Goal: Information Seeking & Learning: Learn about a topic

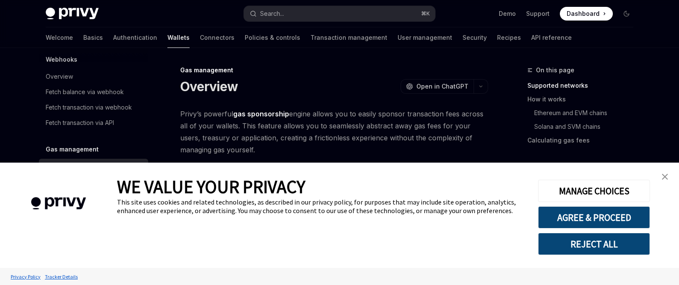
click at [663, 178] on img "close banner" at bounding box center [665, 176] width 6 height 6
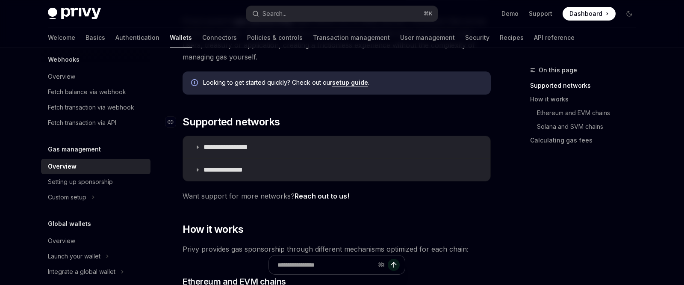
scroll to position [103, 0]
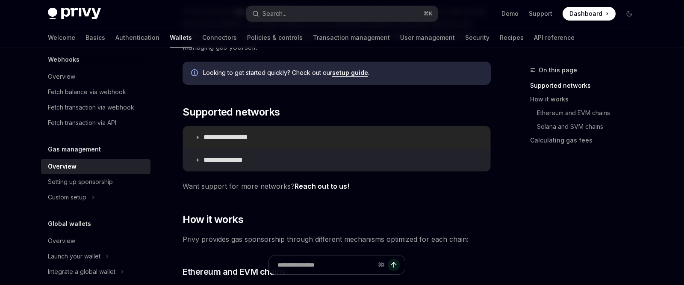
click at [236, 138] on p "**********" at bounding box center [235, 137] width 64 height 9
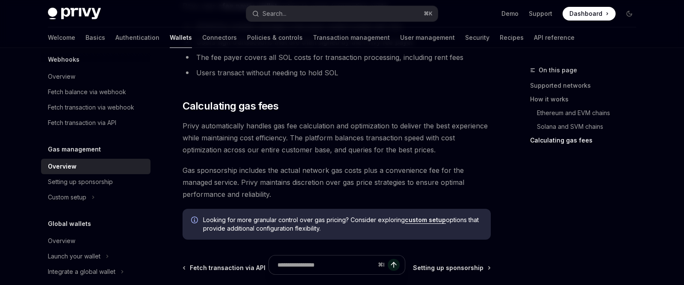
scroll to position [940, 0]
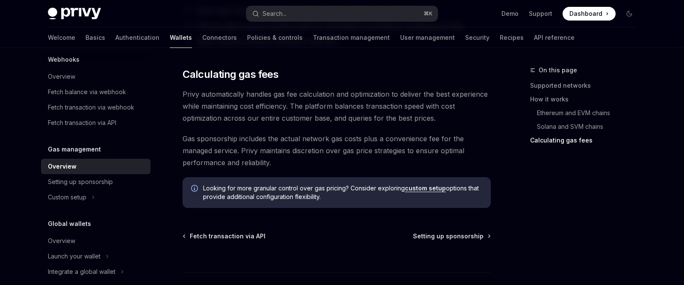
click at [412, 190] on link "custom setup" at bounding box center [425, 188] width 41 height 8
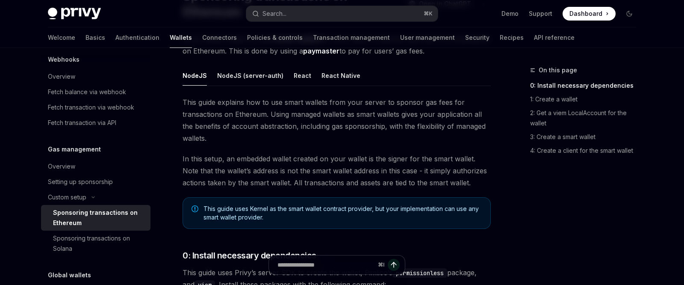
scroll to position [88, 0]
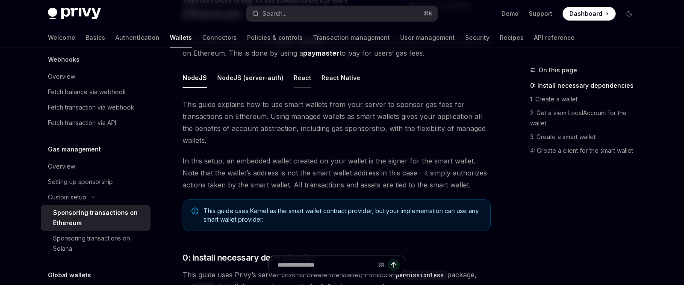
click at [294, 78] on div "React" at bounding box center [303, 78] width 18 height 20
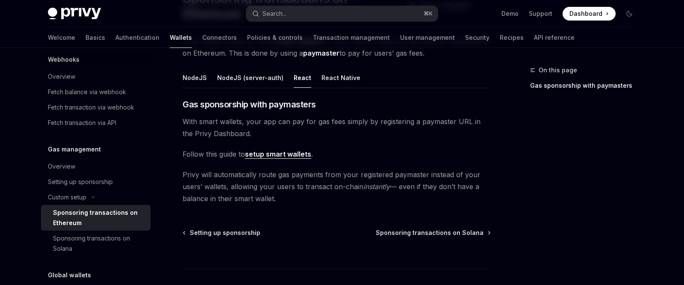
click at [273, 155] on link "setup smart wallets" at bounding box center [278, 154] width 66 height 9
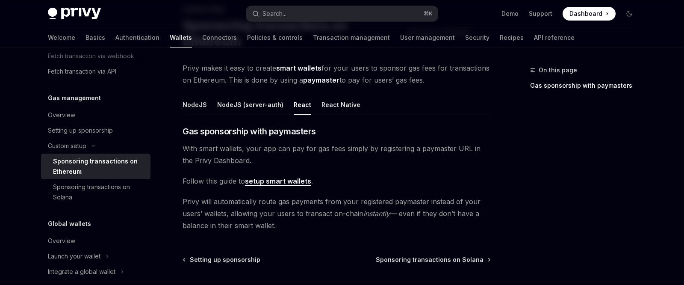
scroll to position [59, 0]
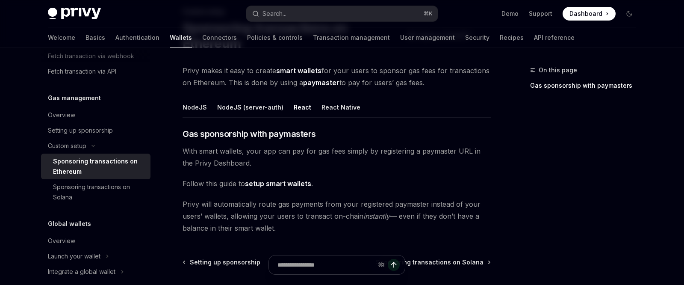
click at [283, 181] on link "setup smart wallets" at bounding box center [278, 183] width 66 height 9
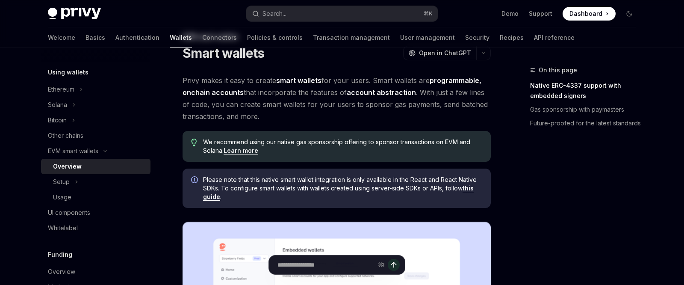
scroll to position [41, 0]
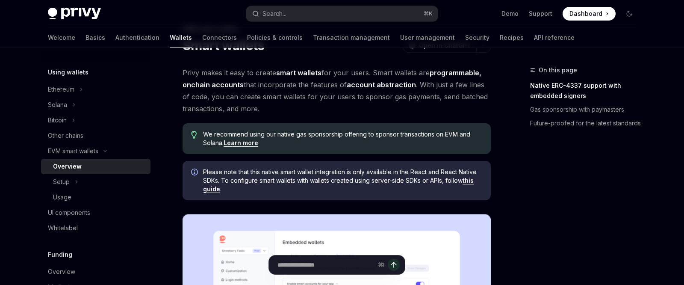
click at [250, 141] on link "Learn more" at bounding box center [240, 143] width 35 height 8
type textarea "*"
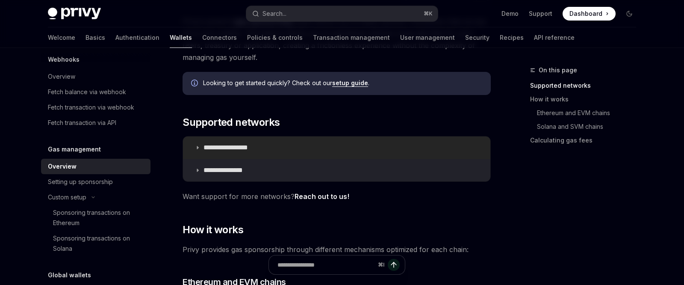
scroll to position [94, 0]
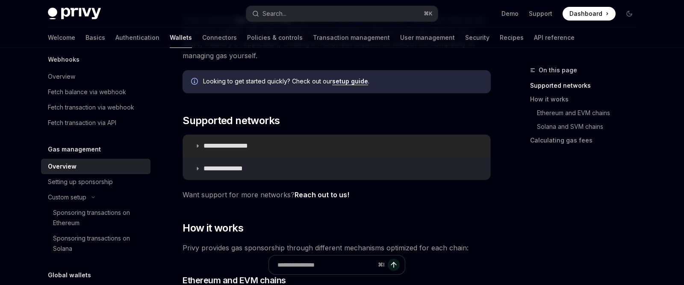
click at [233, 144] on p "**********" at bounding box center [235, 145] width 64 height 9
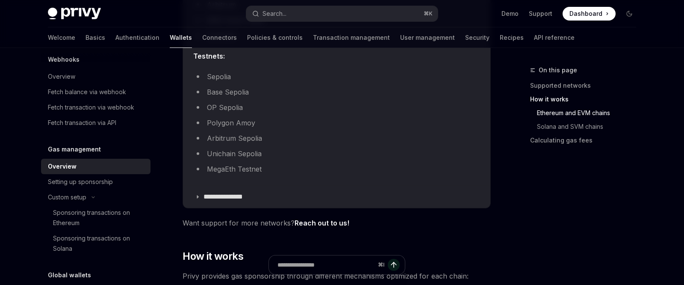
scroll to position [348, 0]
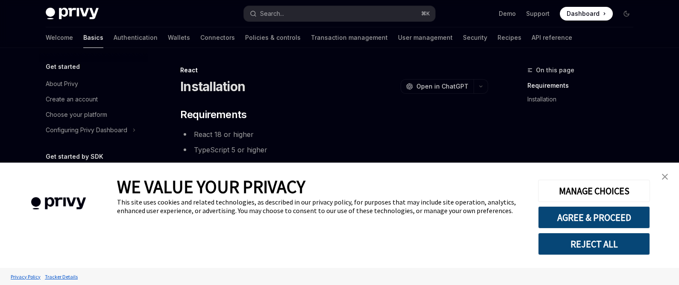
click at [595, 247] on button "REJECT ALL" at bounding box center [594, 243] width 112 height 22
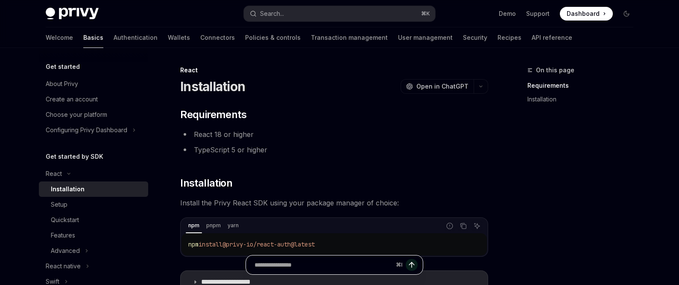
click at [335, 269] on input "Ask a question..." at bounding box center [324, 264] width 138 height 19
paste input "**********"
type input "**********"
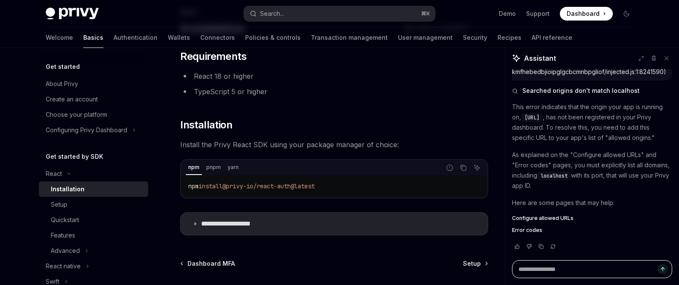
scroll to position [60, 0]
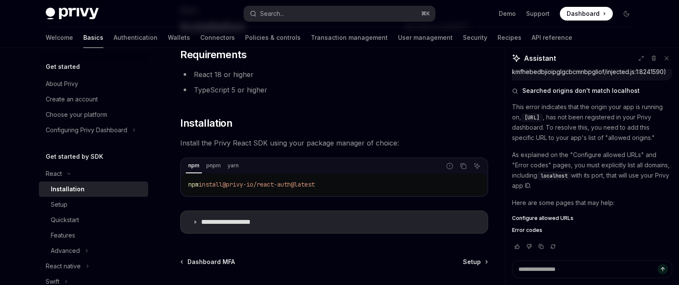
click at [541, 218] on span "Configure allowed URLs" at bounding box center [543, 217] width 62 height 7
type textarea "*"
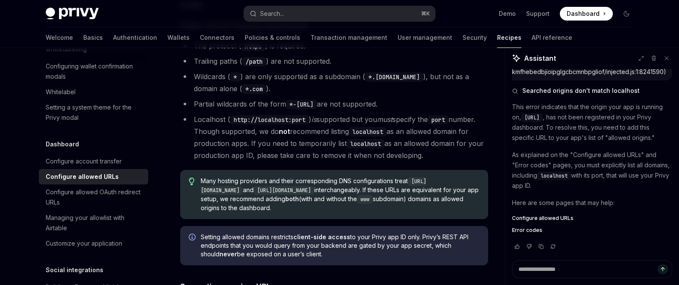
scroll to position [283, 0]
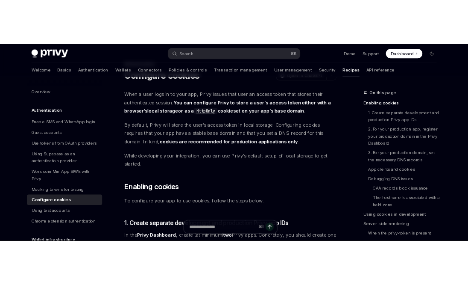
scroll to position [44, 0]
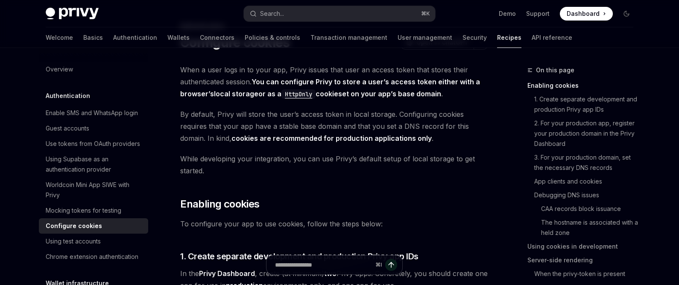
type textarea "*"
